Goal: Task Accomplishment & Management: Use online tool/utility

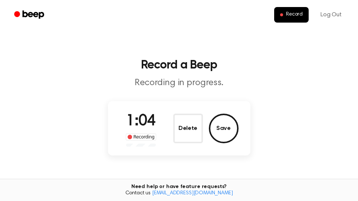
drag, startPoint x: 225, startPoint y: 133, endPoint x: 251, endPoint y: 126, distance: 26.5
click at [227, 133] on button "Save" at bounding box center [224, 129] width 30 height 30
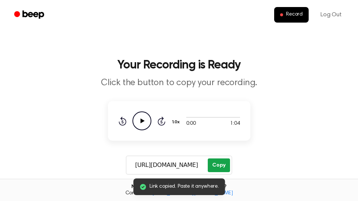
click at [222, 166] on button "Copy" at bounding box center [219, 166] width 22 height 14
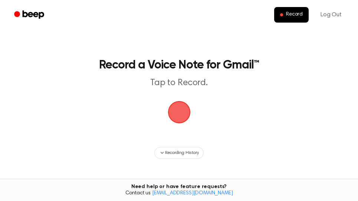
click at [171, 109] on span "button" at bounding box center [179, 112] width 21 height 21
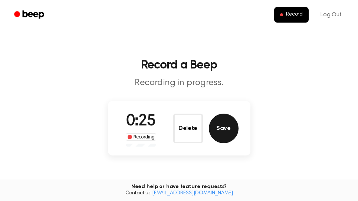
click at [233, 129] on button "Save" at bounding box center [224, 129] width 30 height 30
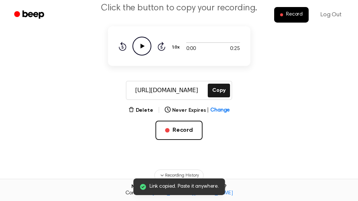
scroll to position [126, 0]
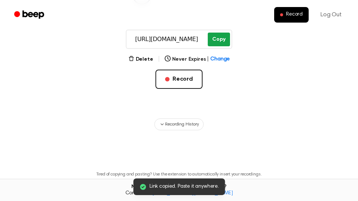
click at [221, 41] on button "Copy" at bounding box center [219, 40] width 22 height 14
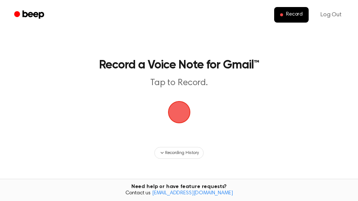
click at [180, 109] on span "button" at bounding box center [179, 112] width 23 height 23
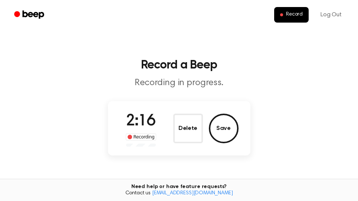
click at [230, 132] on button "Save" at bounding box center [224, 129] width 30 height 30
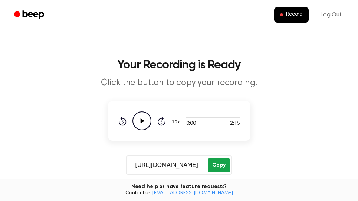
click at [224, 165] on button "Copy" at bounding box center [219, 166] width 22 height 14
click at [142, 123] on icon "Play Audio" at bounding box center [141, 121] width 19 height 19
click at [142, 123] on icon "Pause Audio" at bounding box center [141, 121] width 19 height 19
click at [142, 123] on icon "Play Audio" at bounding box center [141, 121] width 19 height 19
click at [142, 123] on icon "Pause Audio" at bounding box center [141, 121] width 19 height 19
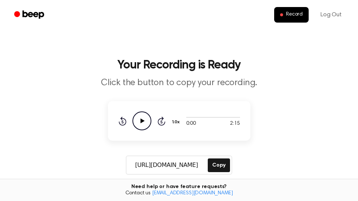
click at [162, 122] on icon at bounding box center [161, 121] width 2 height 3
drag, startPoint x: 142, startPoint y: 120, endPoint x: 153, endPoint y: 126, distance: 12.3
click at [142, 120] on icon at bounding box center [142, 121] width 4 height 5
click at [222, 165] on button "Copy" at bounding box center [219, 166] width 22 height 14
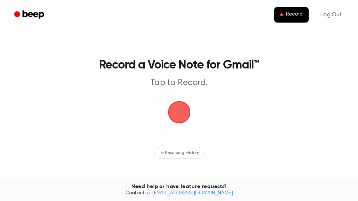
click at [180, 112] on span "button" at bounding box center [179, 112] width 24 height 24
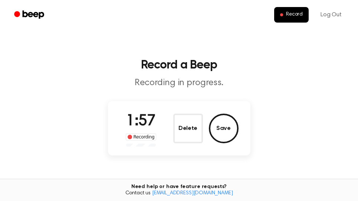
click at [229, 126] on button "Save" at bounding box center [224, 129] width 30 height 30
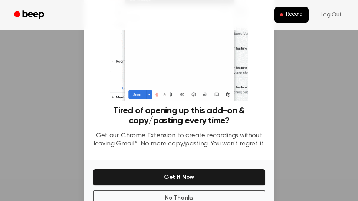
scroll to position [75, 0]
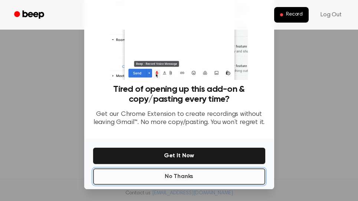
click at [221, 180] on button "No Thanks" at bounding box center [179, 177] width 172 height 16
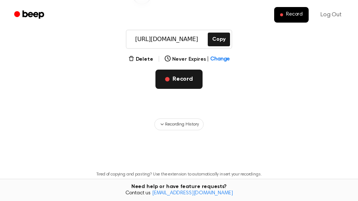
click at [175, 81] on button "Record" at bounding box center [178, 79] width 47 height 19
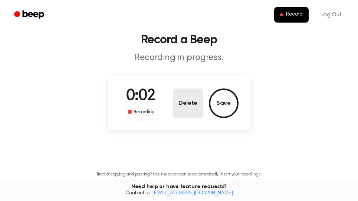
click at [191, 109] on button "Delete" at bounding box center [188, 104] width 30 height 30
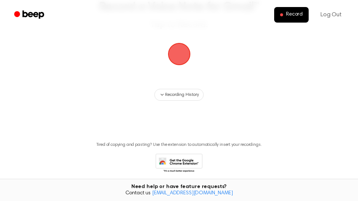
scroll to position [87, 0]
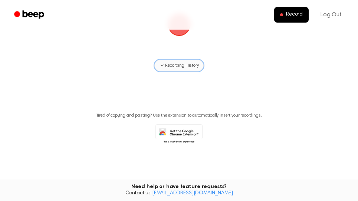
click at [172, 64] on span "Recording History" at bounding box center [181, 65] width 33 height 7
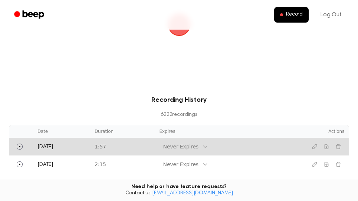
click at [165, 152] on td "Never Expires" at bounding box center [222, 147] width 134 height 18
click at [20, 147] on icon "Play" at bounding box center [20, 147] width 6 height 6
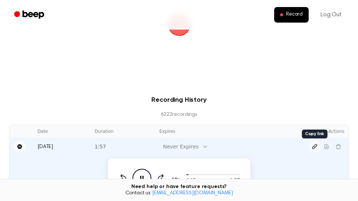
click at [314, 150] on button "Copy link" at bounding box center [314, 147] width 12 height 12
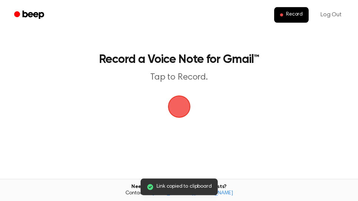
scroll to position [126, 0]
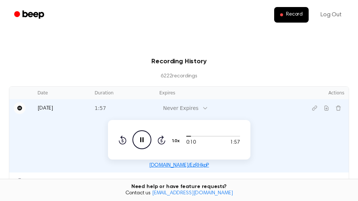
click at [139, 144] on icon "Pause Audio" at bounding box center [141, 140] width 19 height 19
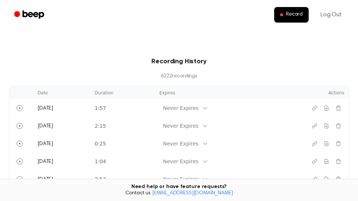
scroll to position [76, 0]
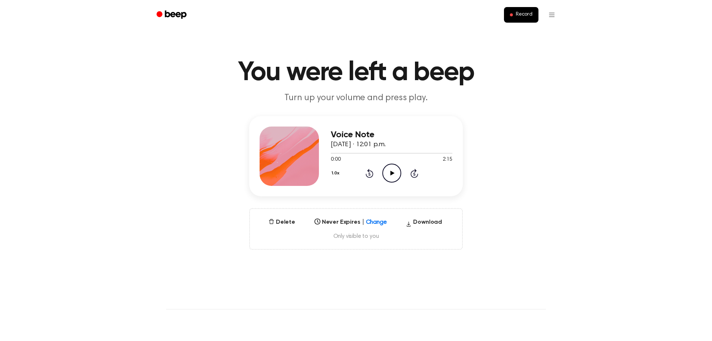
click at [389, 174] on icon "Play Audio" at bounding box center [391, 173] width 19 height 19
drag, startPoint x: 394, startPoint y: 174, endPoint x: 530, endPoint y: 119, distance: 146.7
click at [394, 174] on icon "Pause Audio" at bounding box center [391, 173] width 19 height 19
click at [391, 172] on icon at bounding box center [392, 173] width 4 height 5
click at [391, 176] on icon "Pause Audio" at bounding box center [391, 173] width 19 height 19
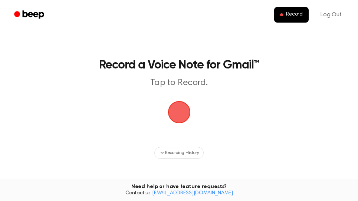
drag, startPoint x: 176, startPoint y: 112, endPoint x: 251, endPoint y: 17, distance: 120.9
click at [178, 112] on span "button" at bounding box center [178, 112] width 25 height 25
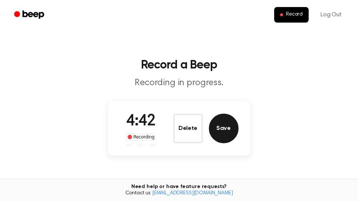
click at [230, 131] on button "Save" at bounding box center [224, 129] width 30 height 30
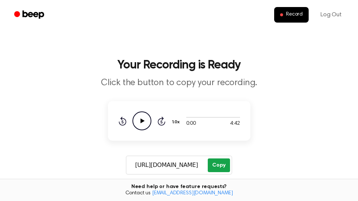
click at [219, 164] on button "Copy" at bounding box center [219, 166] width 22 height 14
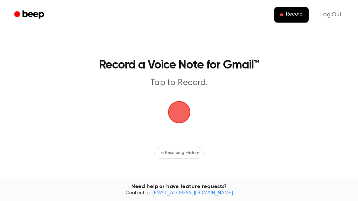
drag, startPoint x: 176, startPoint y: 113, endPoint x: 252, endPoint y: 36, distance: 108.0
click at [176, 112] on span "button" at bounding box center [179, 112] width 27 height 27
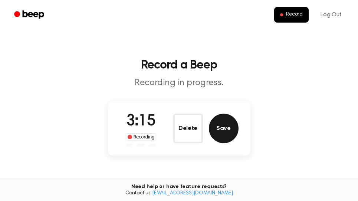
drag, startPoint x: 219, startPoint y: 132, endPoint x: 319, endPoint y: 132, distance: 99.4
click at [223, 132] on button "Save" at bounding box center [224, 129] width 30 height 30
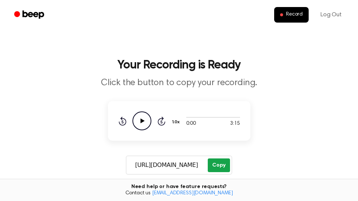
click at [219, 171] on button "Copy" at bounding box center [219, 166] width 22 height 14
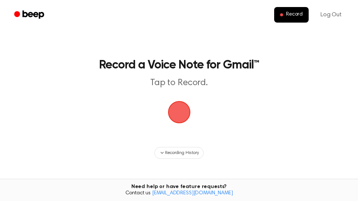
click at [184, 109] on span "button" at bounding box center [179, 112] width 21 height 21
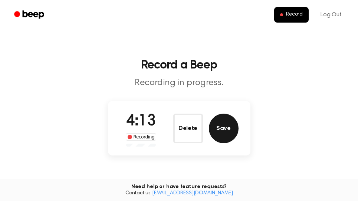
click at [226, 137] on button "Save" at bounding box center [224, 129] width 30 height 30
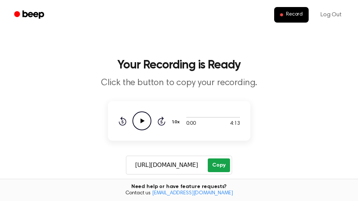
click at [226, 167] on button "Copy" at bounding box center [219, 166] width 22 height 14
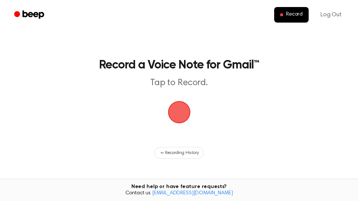
click at [184, 113] on span "button" at bounding box center [179, 113] width 30 height 30
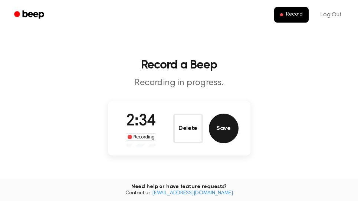
click at [228, 129] on button "Save" at bounding box center [224, 129] width 30 height 30
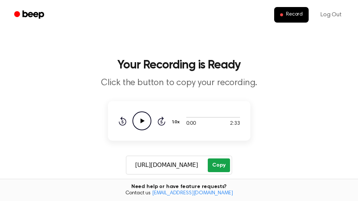
click at [222, 166] on button "Copy" at bounding box center [219, 166] width 22 height 14
